Goal: Check status: Check status

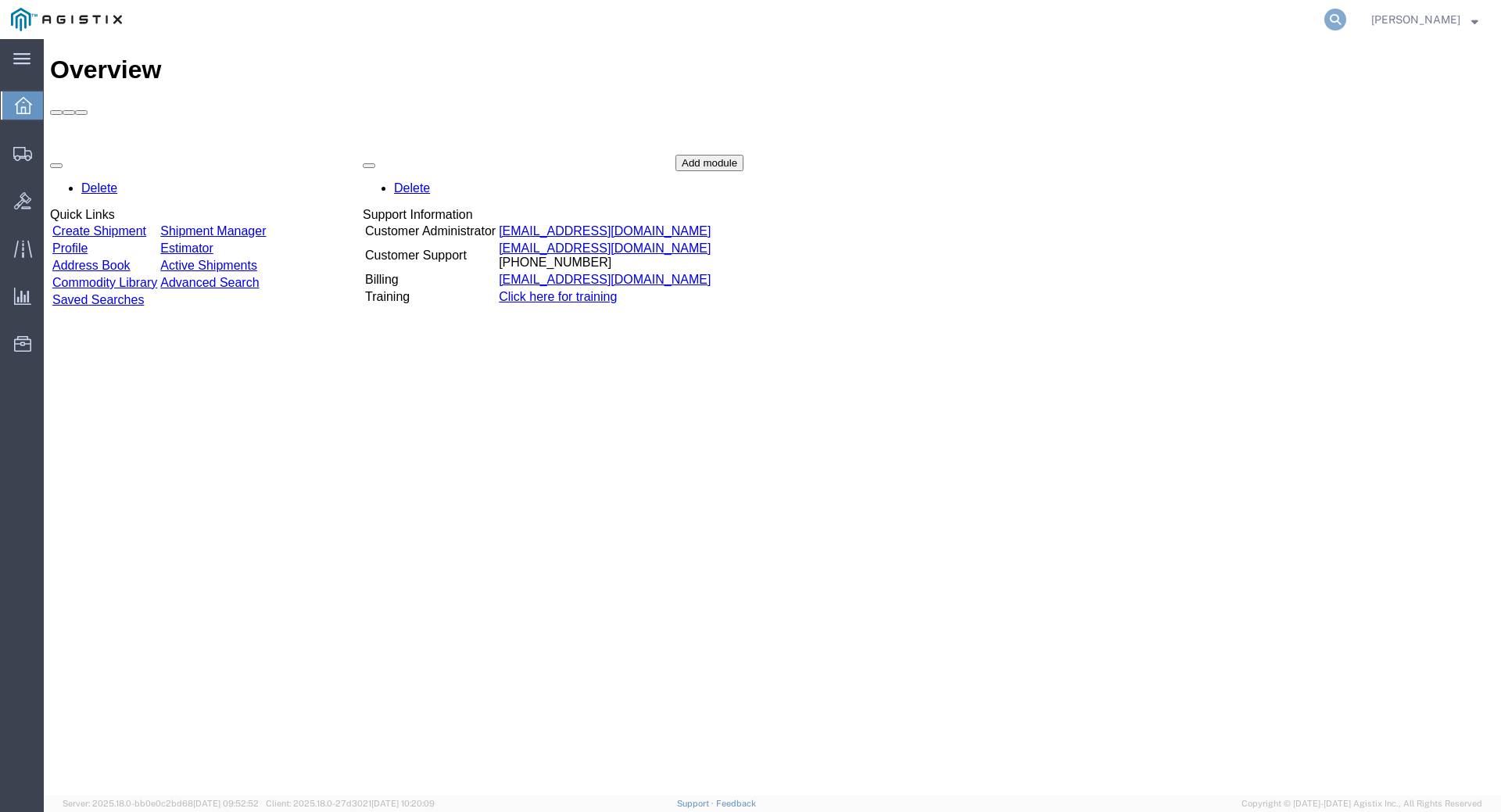
click at [1346, 19] on icon at bounding box center [1336, 19] width 22 height 22
click at [1007, 21] on input "search" at bounding box center [1087, 19] width 475 height 37
type input "56744966"
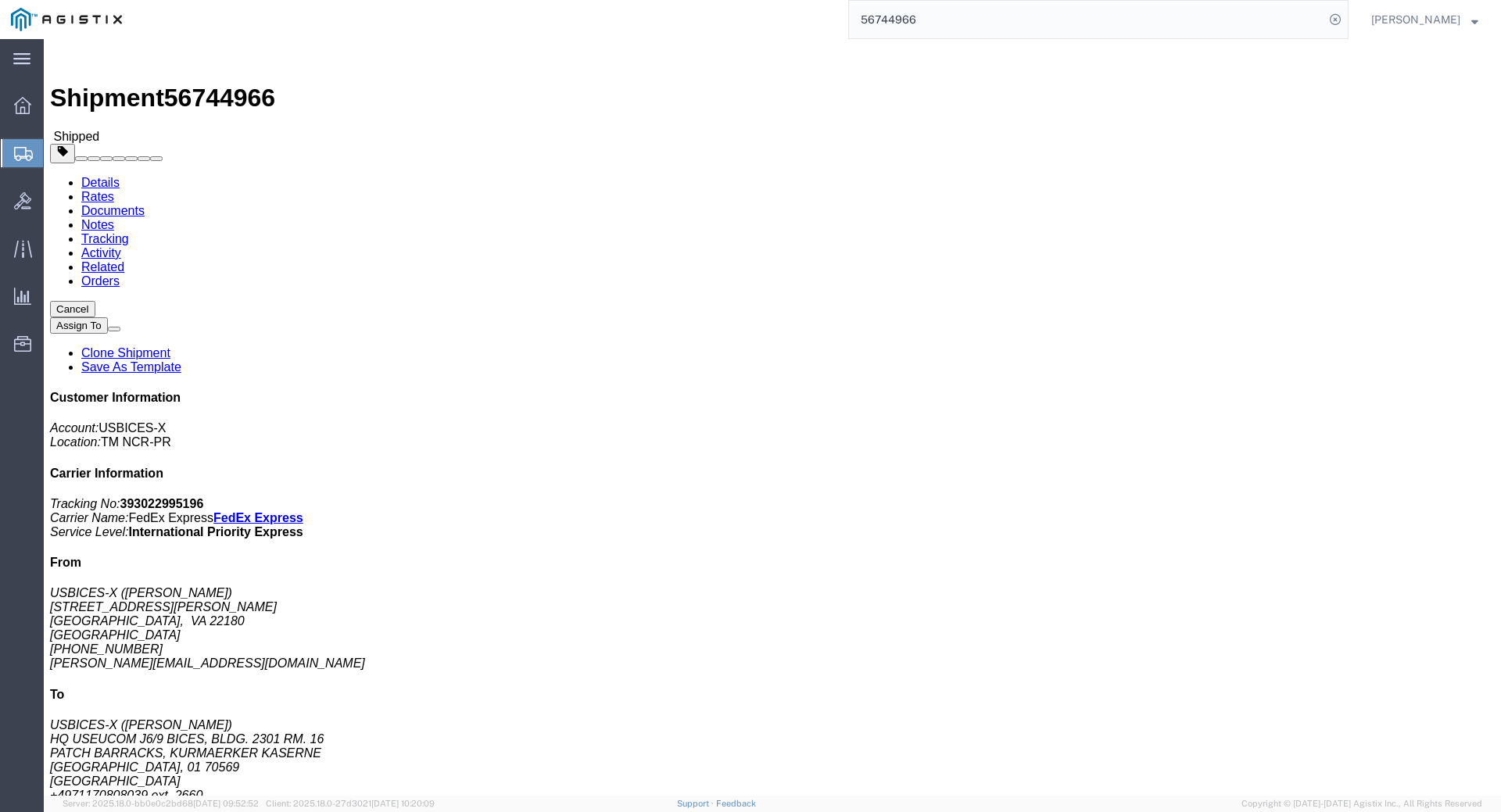
click link "Documents"
